Goal: Task Accomplishment & Management: Use online tool/utility

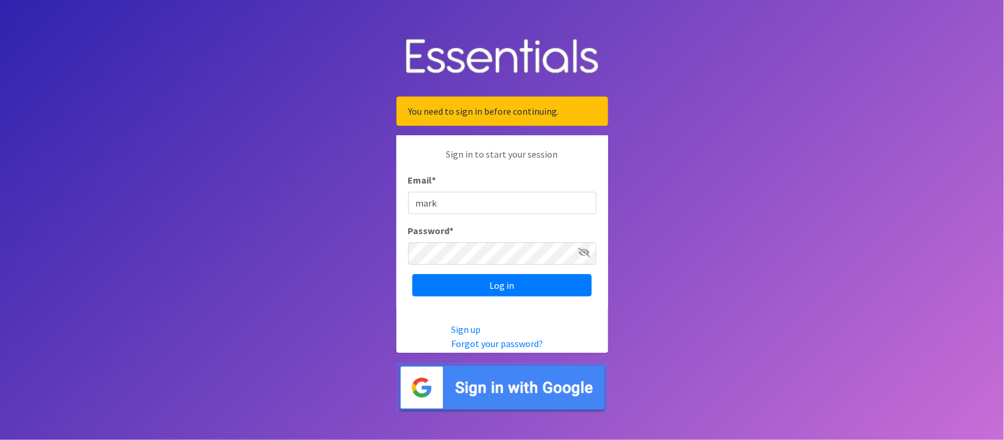
type input "marklv@marylanddiaperbank.org"
click at [412, 274] on input "Log in" at bounding box center [501, 285] width 179 height 22
click at [588, 248] on icon at bounding box center [585, 252] width 12 height 9
click at [412, 274] on input "Log in" at bounding box center [501, 285] width 179 height 22
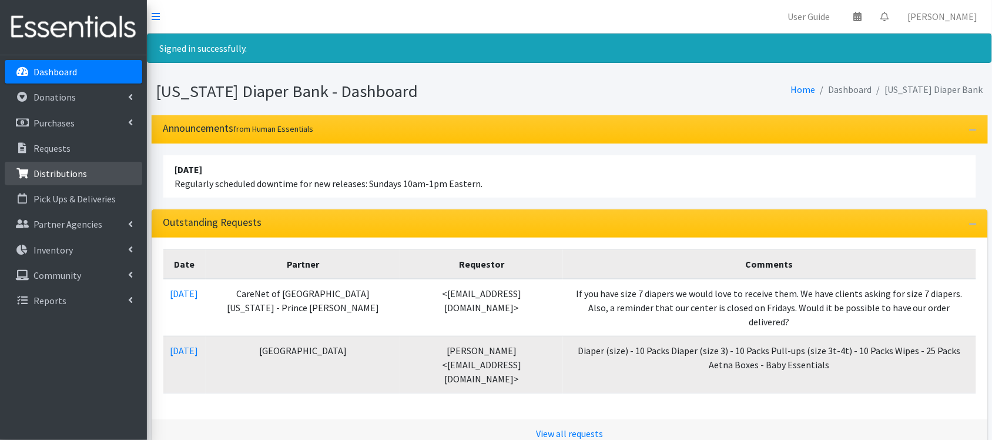
click at [94, 179] on link "Distributions" at bounding box center [74, 174] width 138 height 24
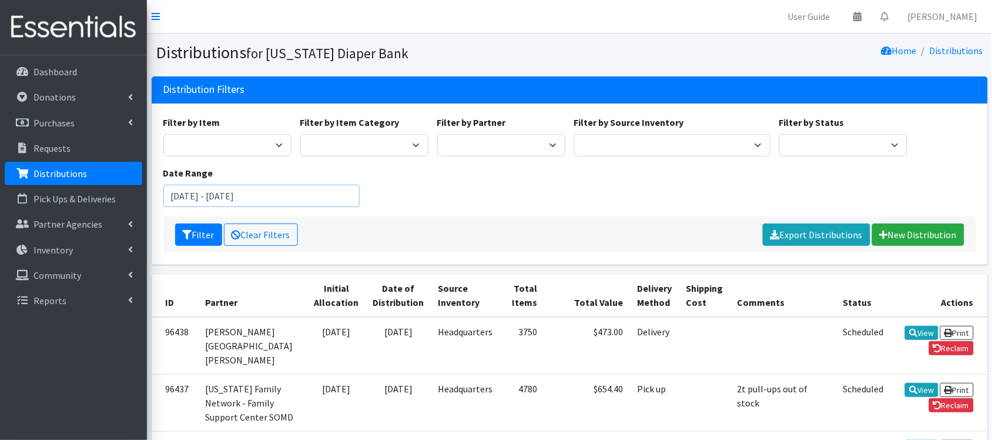
click at [222, 196] on input "[DATE] - [DATE]" at bounding box center [261, 196] width 197 height 22
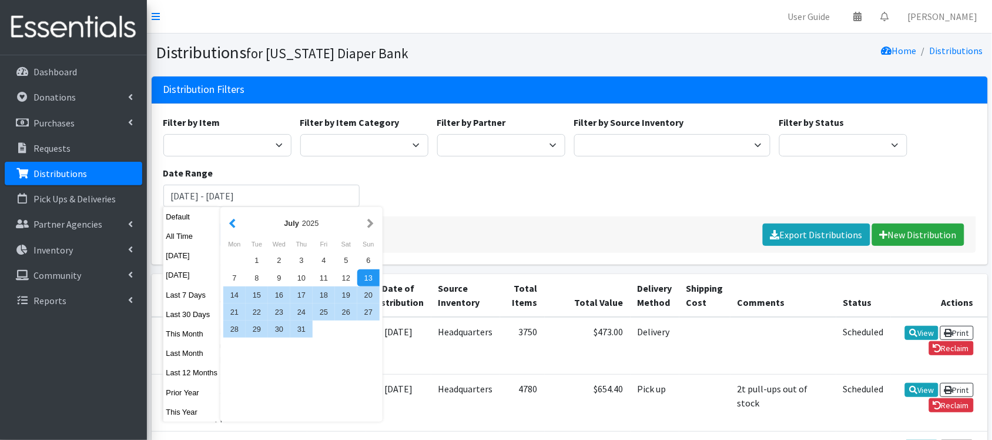
click at [228, 221] on button "button" at bounding box center [232, 223] width 12 height 15
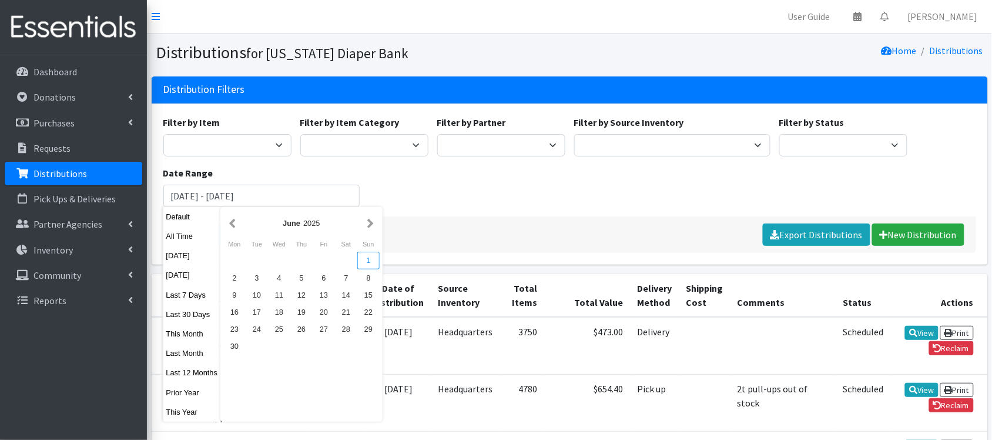
click at [366, 262] on div "1" at bounding box center [368, 260] width 22 height 17
click at [368, 221] on button "button" at bounding box center [371, 223] width 12 height 15
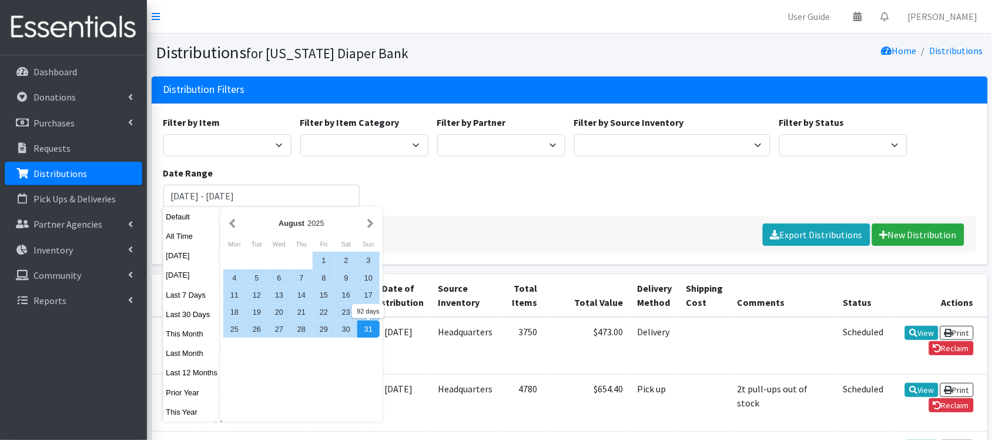
click at [366, 326] on div "31" at bounding box center [368, 328] width 22 height 17
type input "[DATE] - [DATE]"
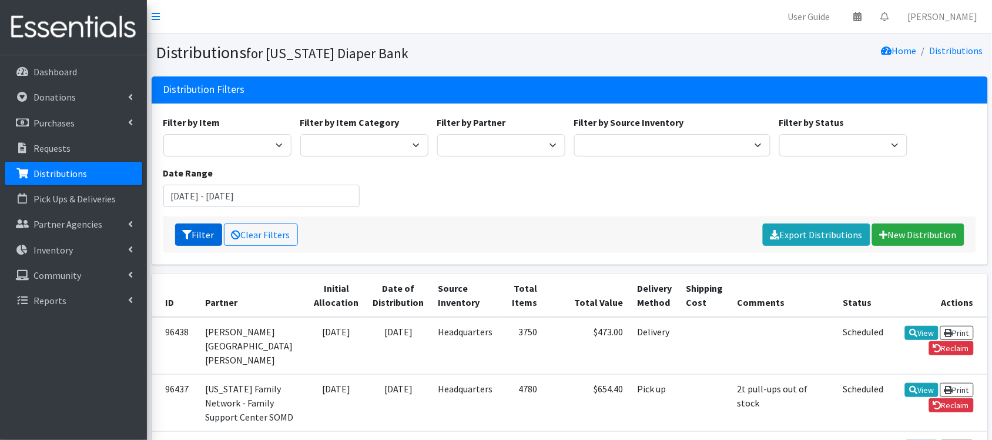
click at [209, 236] on button "Filter" at bounding box center [198, 234] width 47 height 22
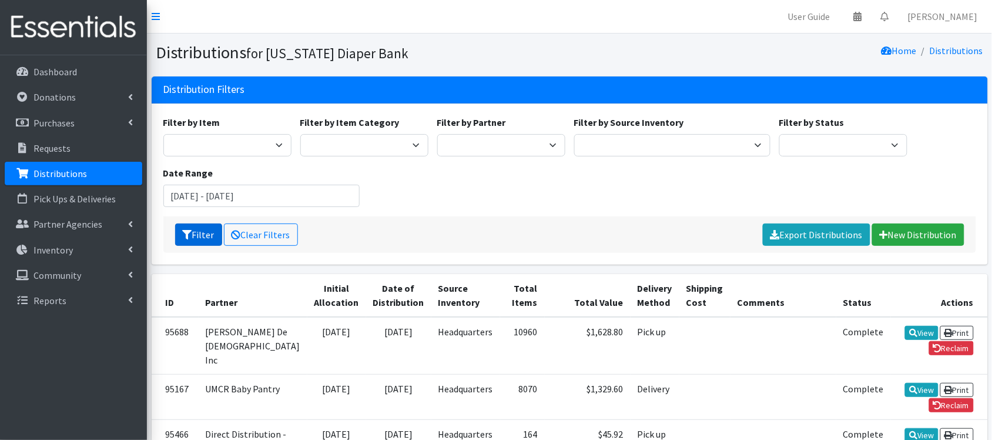
click at [203, 234] on button "Filter" at bounding box center [198, 234] width 47 height 22
click at [797, 235] on link "Export Distributions" at bounding box center [817, 234] width 108 height 22
click at [219, 195] on input "[DATE] - [DATE]" at bounding box center [261, 196] width 197 height 22
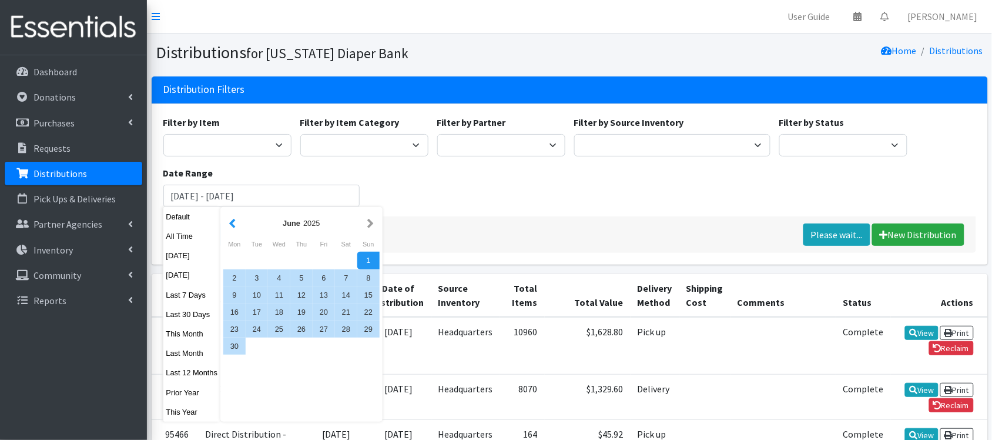
click at [231, 218] on button "button" at bounding box center [232, 223] width 12 height 15
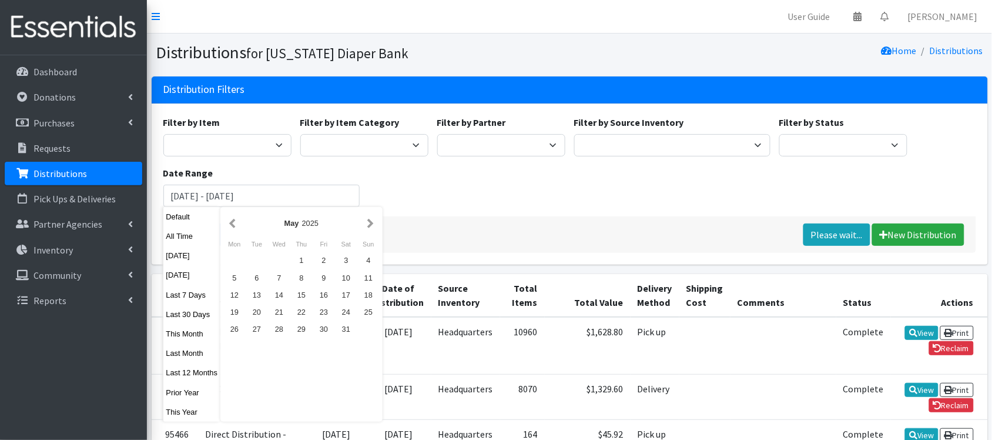
click at [231, 218] on button "button" at bounding box center [232, 223] width 12 height 15
click at [280, 256] on div "1" at bounding box center [279, 260] width 22 height 17
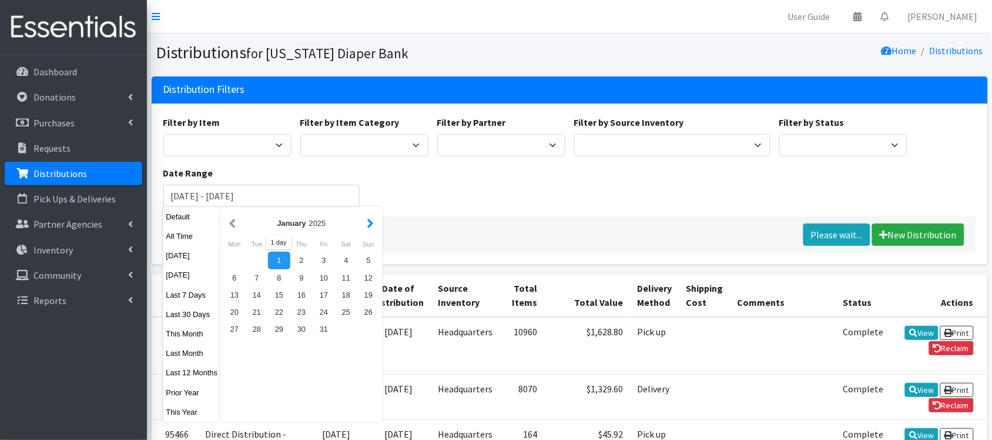
click at [366, 220] on button "button" at bounding box center [371, 223] width 12 height 15
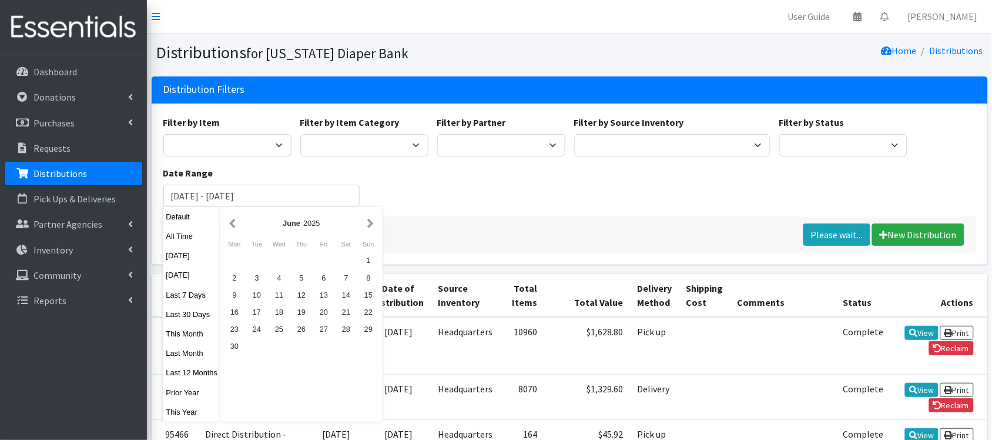
click at [366, 220] on button "button" at bounding box center [371, 223] width 12 height 15
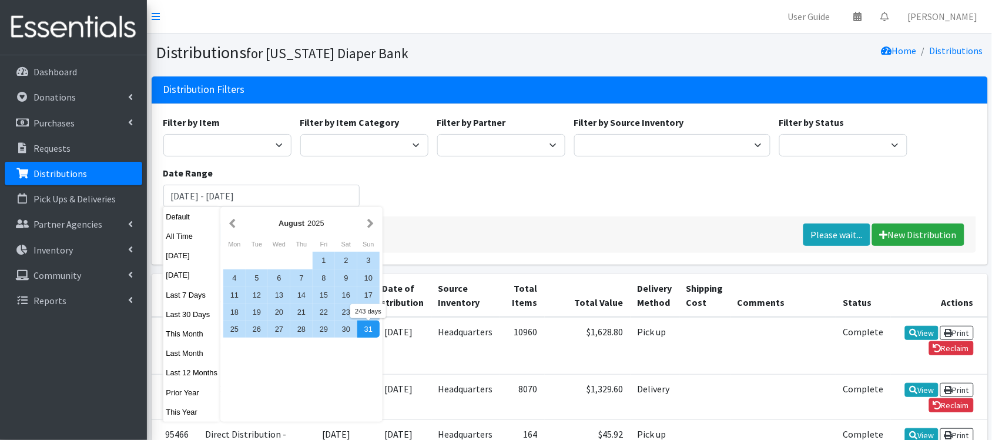
click at [371, 330] on div "31" at bounding box center [368, 328] width 22 height 17
type input "January 1, 2025 - August 31, 2025"
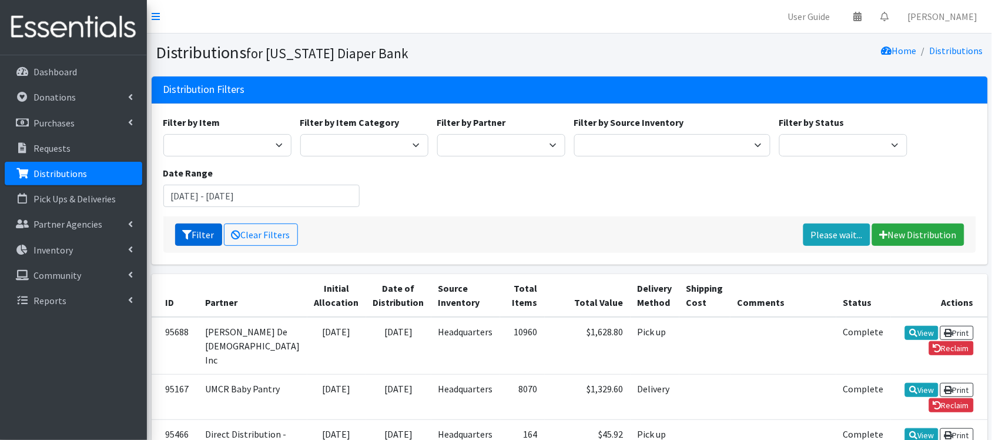
click at [197, 233] on button "Filter" at bounding box center [198, 234] width 47 height 22
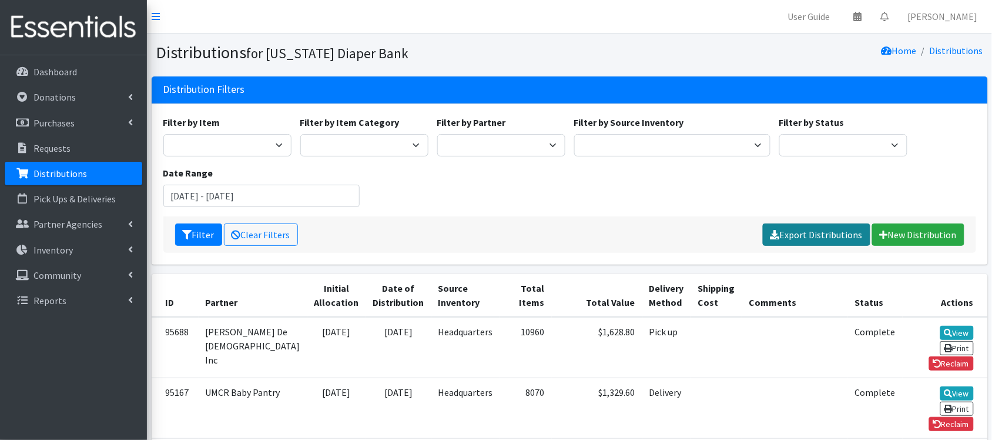
click at [822, 235] on link "Export Distributions" at bounding box center [817, 234] width 108 height 22
